Goal: Task Accomplishment & Management: Manage account settings

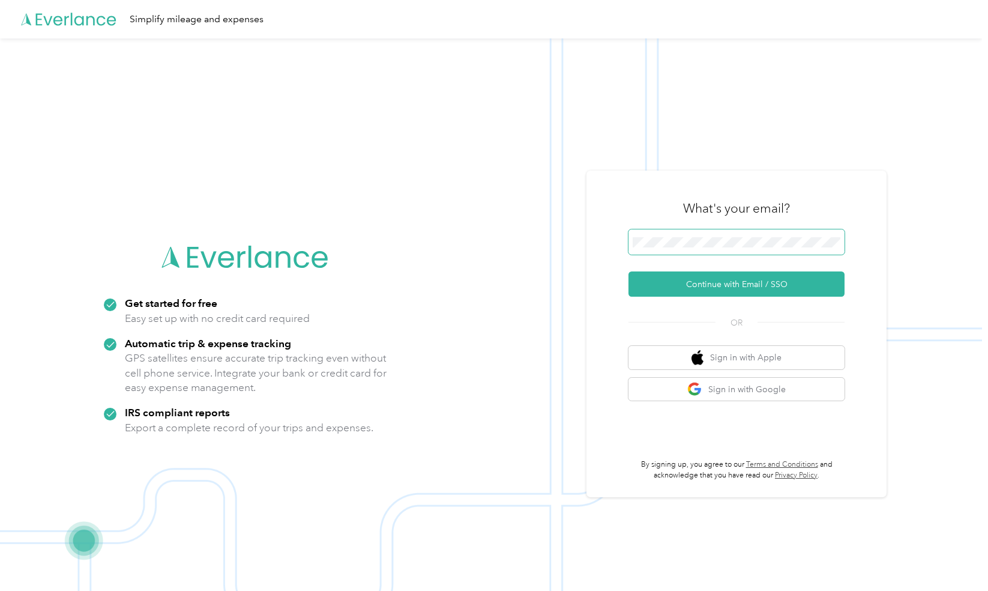
click at [713, 233] on span at bounding box center [737, 241] width 216 height 25
click at [676, 280] on button "Continue with Email / SSO" at bounding box center [737, 283] width 216 height 25
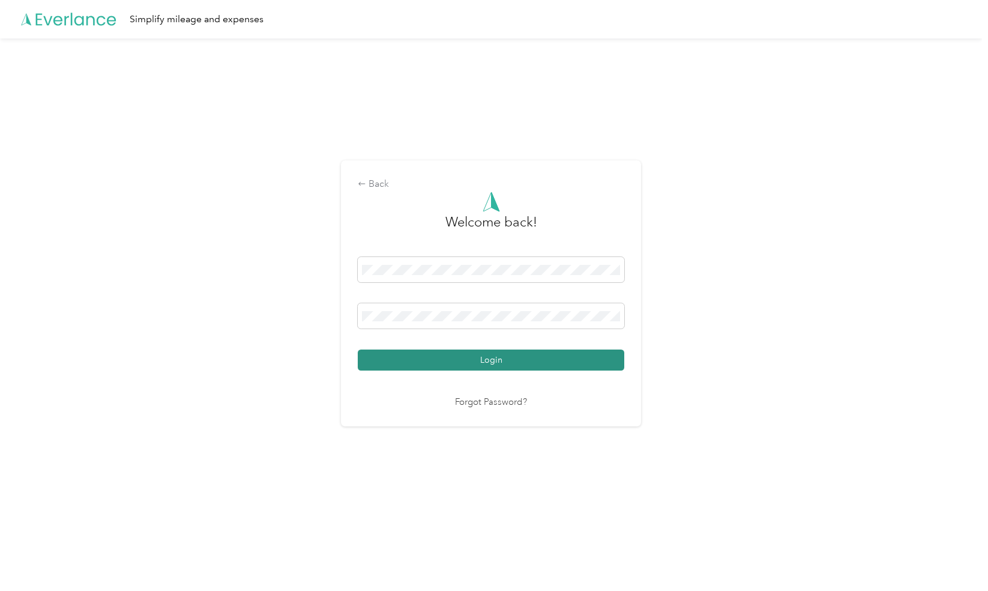
click at [453, 365] on button "Login" at bounding box center [491, 359] width 267 height 21
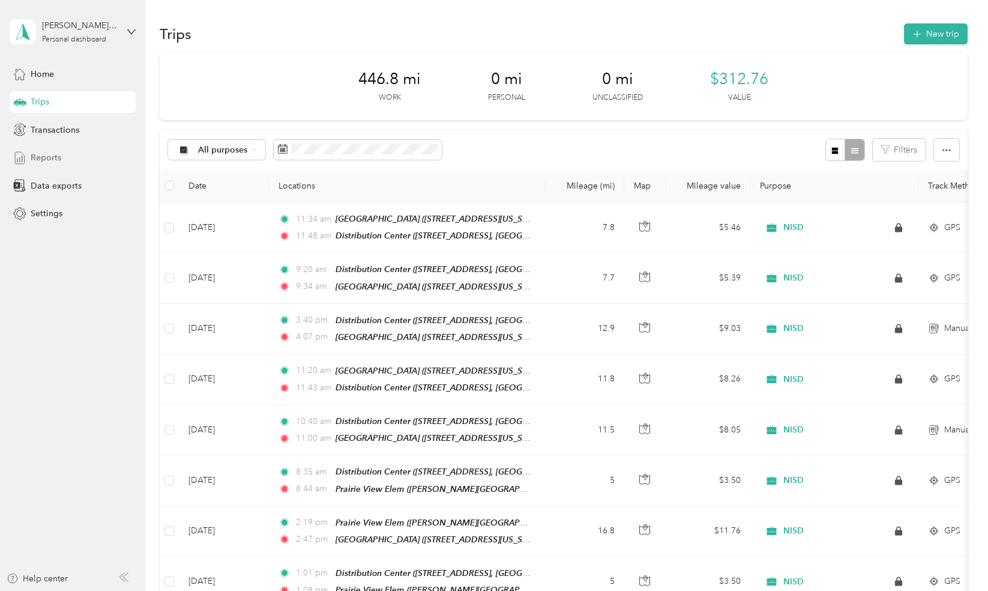
click at [50, 156] on span "Reports" at bounding box center [46, 157] width 31 height 13
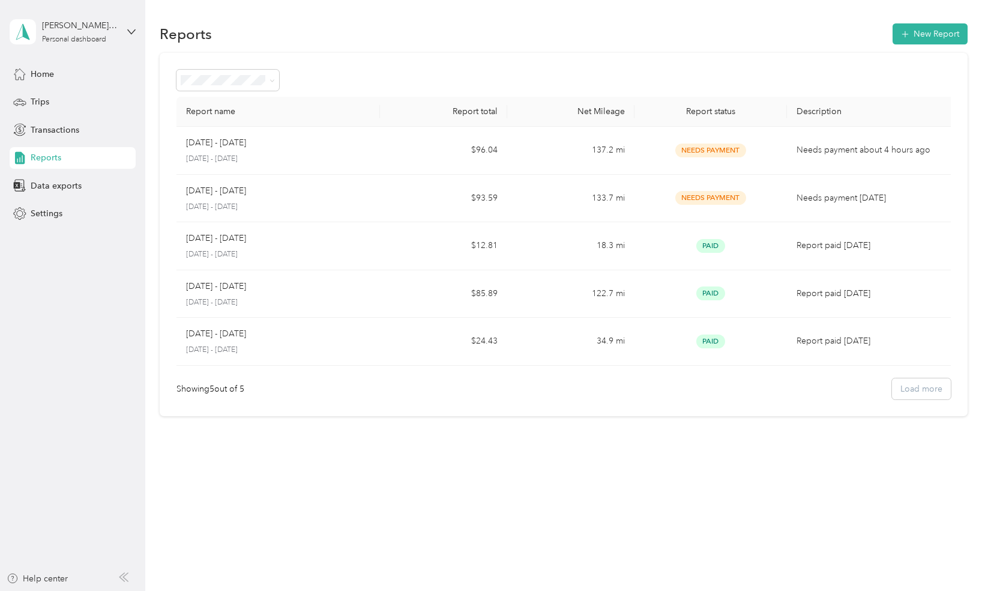
click at [126, 34] on div "[PERSON_NAME][EMAIL_ADDRESS][DOMAIN_NAME] Personal dashboard" at bounding box center [73, 32] width 126 height 42
click at [79, 104] on div "You’re signed in as [PERSON_NAME][EMAIL_ADDRESS][DOMAIN_NAME] Log out" at bounding box center [170, 83] width 321 height 68
click at [124, 32] on div "[PERSON_NAME][EMAIL_ADDRESS][DOMAIN_NAME] Personal dashboard" at bounding box center [73, 32] width 126 height 42
click at [87, 103] on div "Log out" at bounding box center [170, 98] width 304 height 21
